Goal: Task Accomplishment & Management: Complete application form

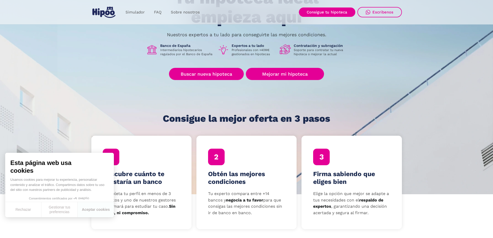
scroll to position [78, 0]
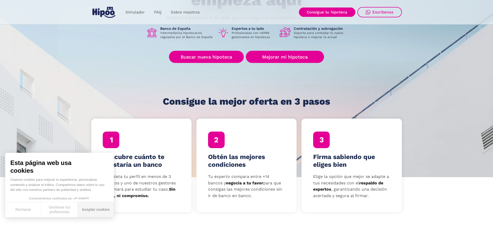
click at [99, 209] on button "Aceptar cookies" at bounding box center [96, 209] width 36 height 15
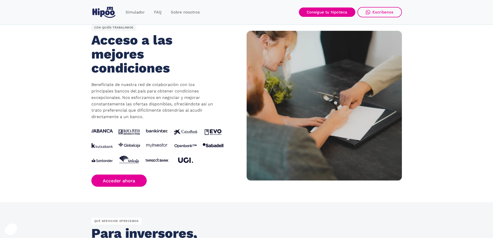
scroll to position [492, 0]
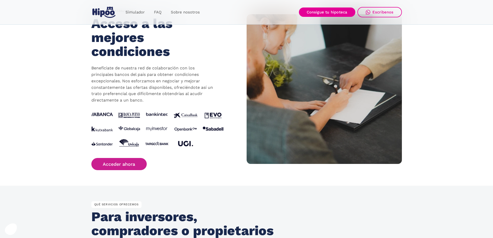
click at [107, 163] on link "Acceder ahora" at bounding box center [119, 164] width 56 height 12
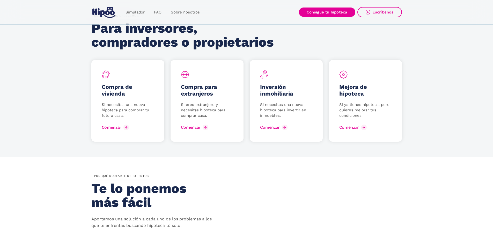
scroll to position [699, 0]
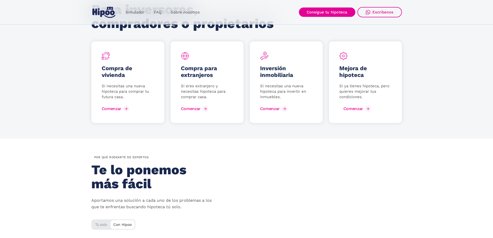
click at [351, 107] on div "Comenzar" at bounding box center [354, 108] width 20 height 5
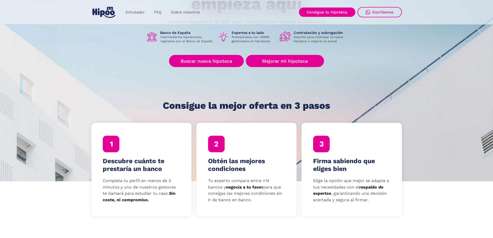
scroll to position [0, 0]
